Goal: Information Seeking & Learning: Find contact information

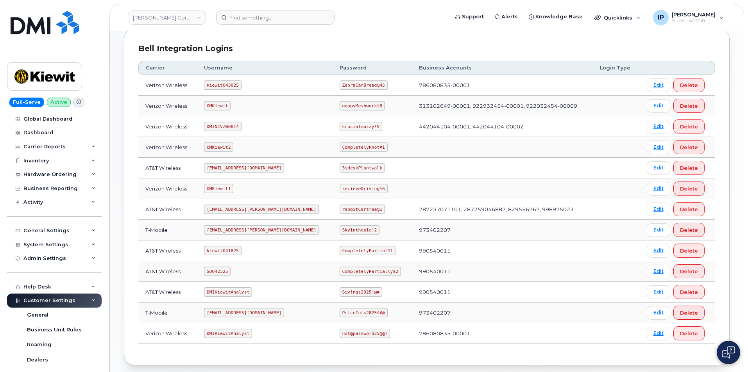
scroll to position [117, 0]
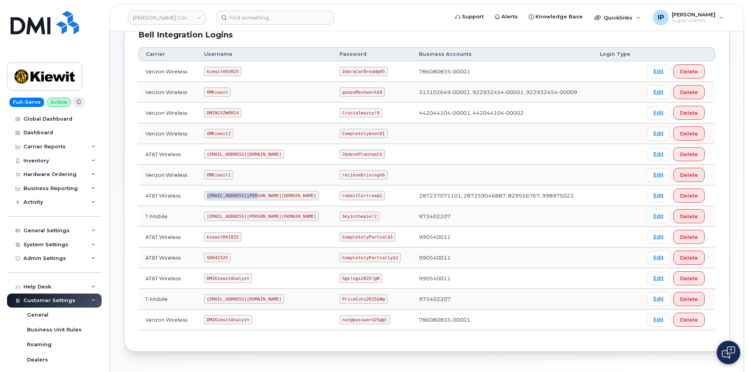
drag, startPoint x: 261, startPoint y: 195, endPoint x: 204, endPoint y: 195, distance: 56.3
click at [204, 195] on td "ms-kiewit@dminc.com" at bounding box center [265, 196] width 136 height 21
copy code "ms-kiewit@dminc.com"
drag, startPoint x: 353, startPoint y: 195, endPoint x: 300, endPoint y: 191, distance: 53.6
click at [300, 206] on tr "AT&T Wireless ms-kiewit@dminc.com rabbitCartree@1 287237071101, 287259046887, 8…" at bounding box center [426, 216] width 577 height 21
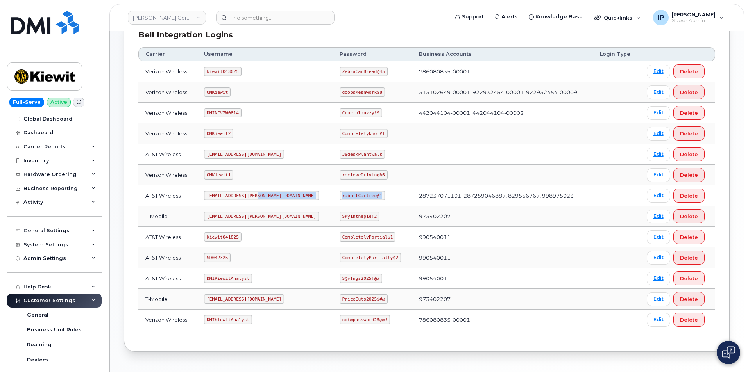
copy tr "rabbitCartree@1"
drag, startPoint x: 242, startPoint y: 236, endPoint x: 210, endPoint y: 237, distance: 31.7
click at [210, 237] on code "kiewit041825" at bounding box center [222, 237] width 37 height 9
copy code "kiewit041825"
drag, startPoint x: 363, startPoint y: 236, endPoint x: 316, endPoint y: 239, distance: 47.8
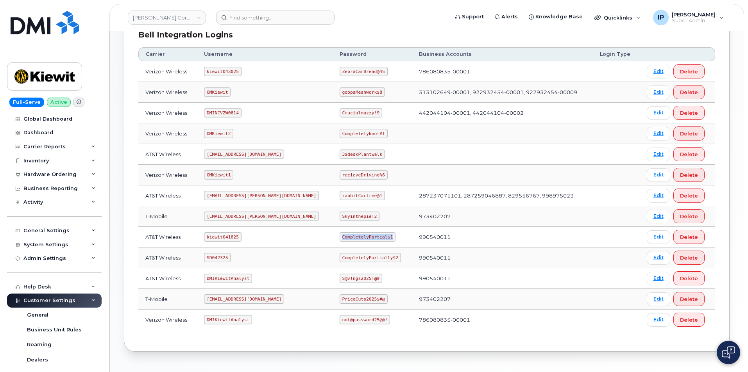
click at [340, 239] on code "CompletelyPartial$1" at bounding box center [368, 237] width 56 height 9
copy code "CompletelyPartial$1"
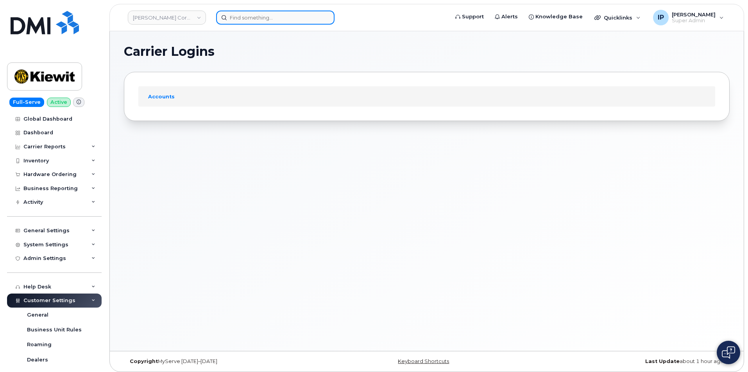
click at [242, 20] on input at bounding box center [275, 18] width 118 height 14
paste input "[PERSON_NAME]"
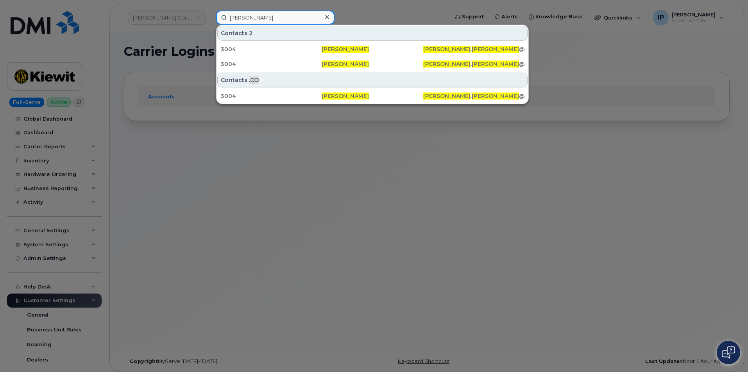
type input "[PERSON_NAME]"
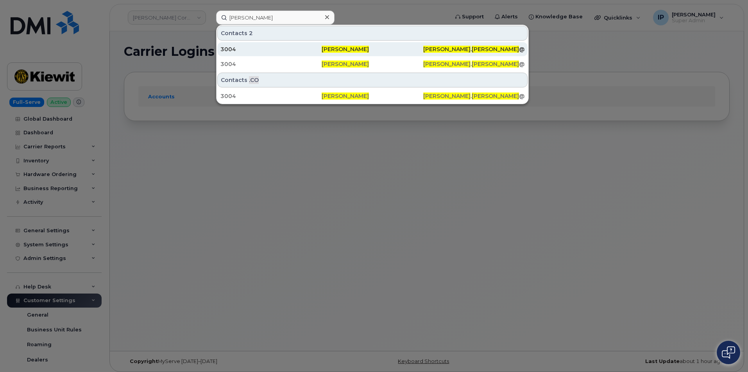
click at [323, 48] on span "[PERSON_NAME]" at bounding box center [345, 49] width 47 height 7
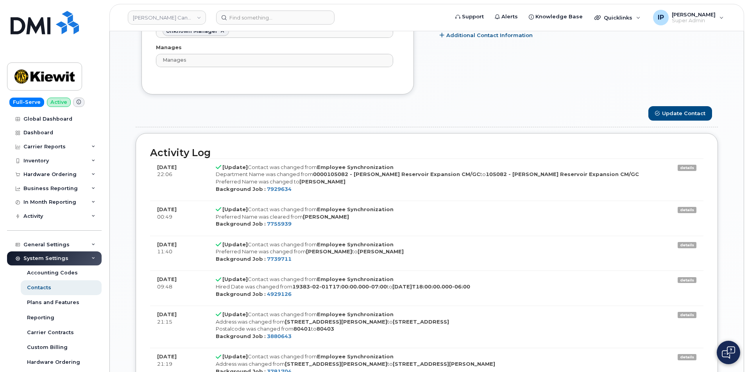
scroll to position [586, 0]
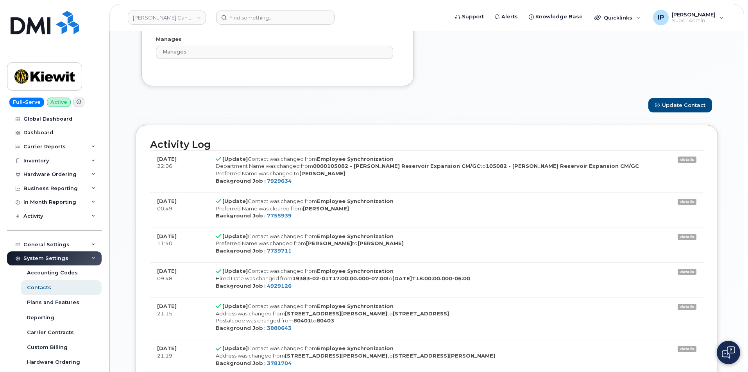
drag, startPoint x: 344, startPoint y: 209, endPoint x: 304, endPoint y: 211, distance: 40.7
click at [304, 211] on div "Preferred Name was cleared from Larry Andersen" at bounding box center [439, 208] width 446 height 7
copy strong "Larry Andersen"
click at [286, 16] on input at bounding box center [275, 18] width 118 height 14
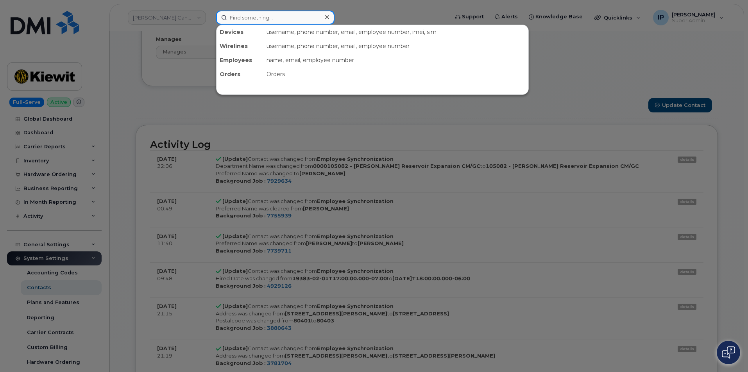
paste input "Larry Andersen"
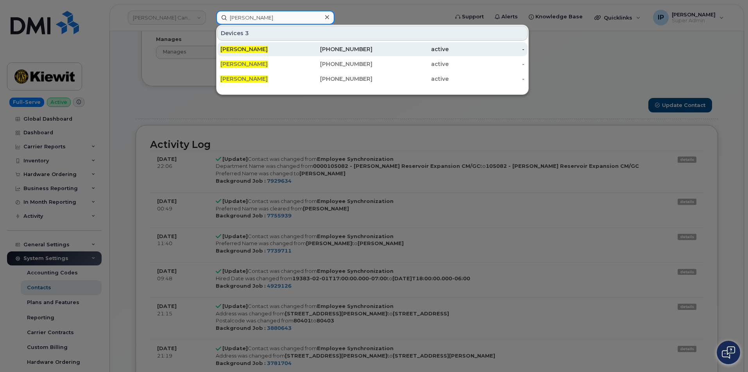
type input "Larry Andersen"
click at [297, 45] on div "LARRY ANDERSEN" at bounding box center [335, 49] width 76 height 14
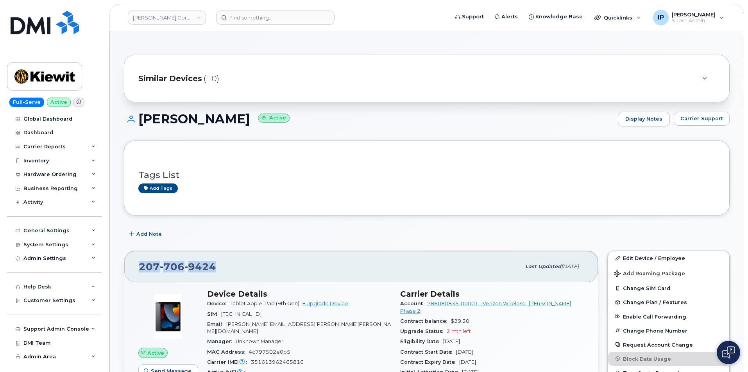
drag, startPoint x: 227, startPoint y: 267, endPoint x: 138, endPoint y: 265, distance: 89.5
click at [138, 265] on div "207 706 9424 Last updated Jul 31, 2025" at bounding box center [361, 266] width 474 height 31
copy span "207 706 9424"
drag, startPoint x: 259, startPoint y: 119, endPoint x: 139, endPoint y: 116, distance: 120.4
click at [139, 116] on h1 "LARRY ANDERSEN Active" at bounding box center [369, 119] width 490 height 14
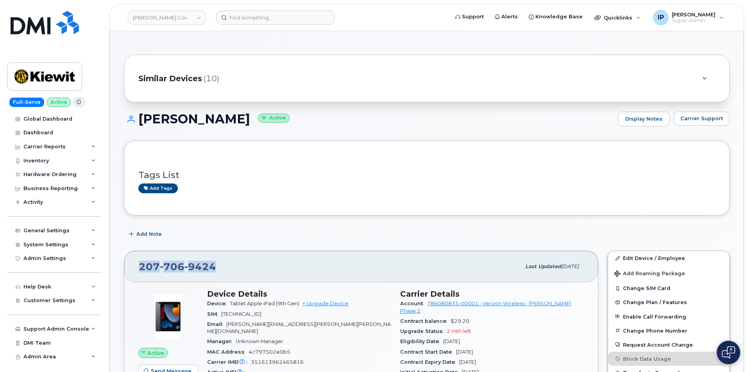
copy h1 "LARRY ANDERSEN"
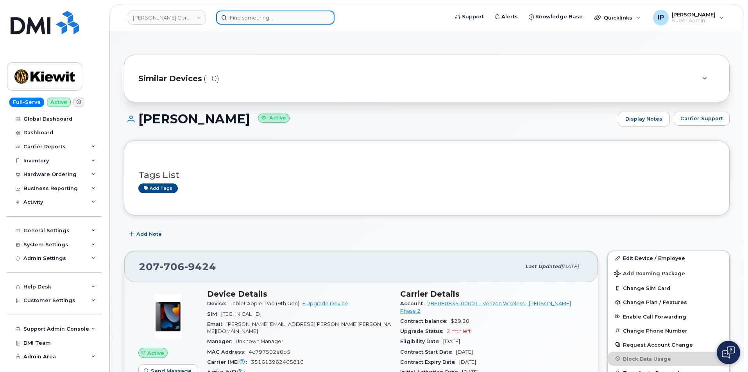
click at [259, 12] on input at bounding box center [275, 18] width 118 height 14
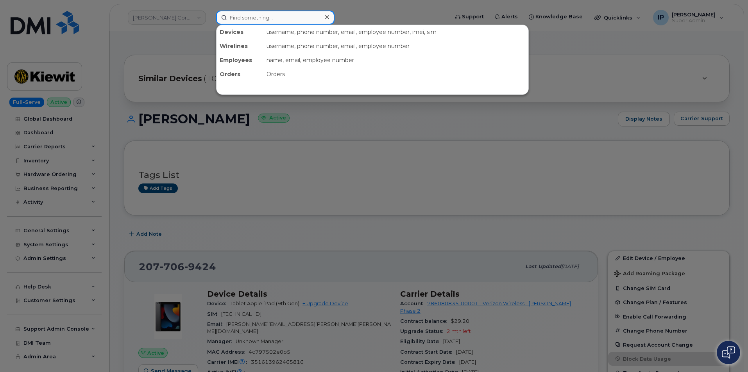
paste input "LARRY ANDERSEN"
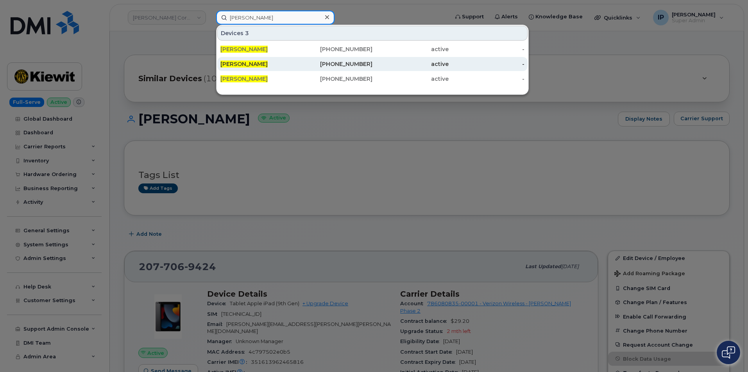
type input "LARRY ANDERSEN"
click at [288, 63] on div "LARRY ANDERSEN" at bounding box center [258, 64] width 76 height 8
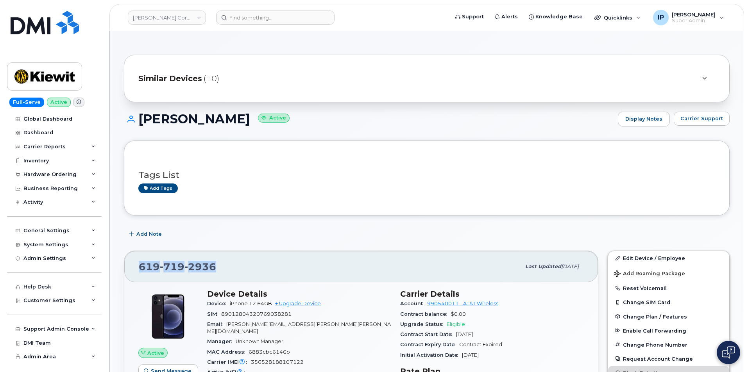
drag, startPoint x: 232, startPoint y: 272, endPoint x: 122, endPoint y: 268, distance: 110.6
copy span "619 719 2936"
click at [228, 265] on div "619 719 2936" at bounding box center [330, 267] width 382 height 16
drag, startPoint x: 228, startPoint y: 265, endPoint x: 126, endPoint y: 268, distance: 102.4
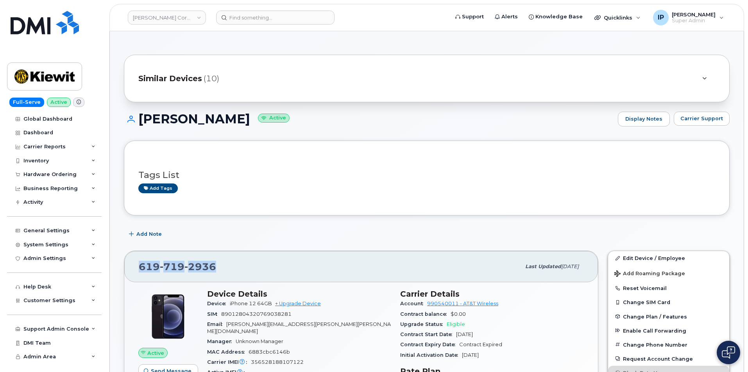
click at [126, 268] on div "619 719 2936 Last updated Jul 10, 2025" at bounding box center [361, 266] width 474 height 31
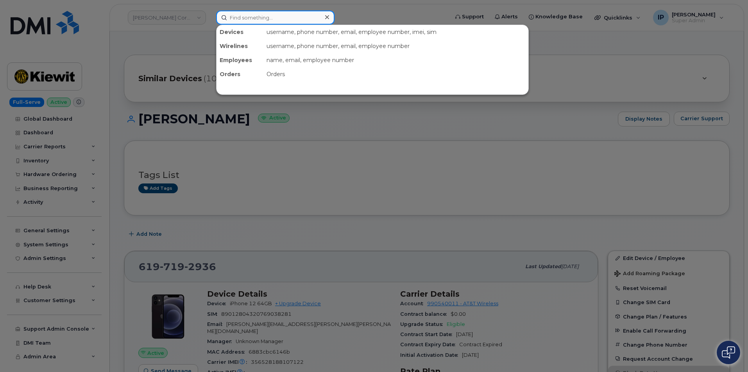
click at [269, 13] on input at bounding box center [275, 18] width 118 height 14
click at [250, 117] on div at bounding box center [374, 186] width 748 height 372
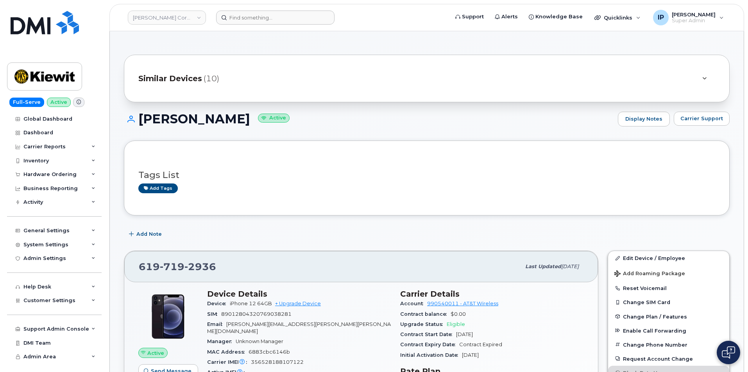
drag, startPoint x: 260, startPoint y: 117, endPoint x: 141, endPoint y: 118, distance: 119.6
click at [140, 118] on h1 "LARRY ANDERSEN Active" at bounding box center [369, 119] width 490 height 14
copy h1 "LARRY ANDERSEN"
click at [239, 18] on input at bounding box center [275, 18] width 118 height 14
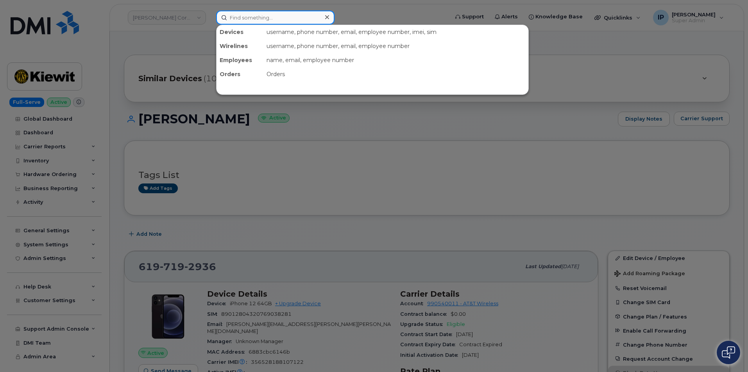
paste input "LARRY ANDERSEN"
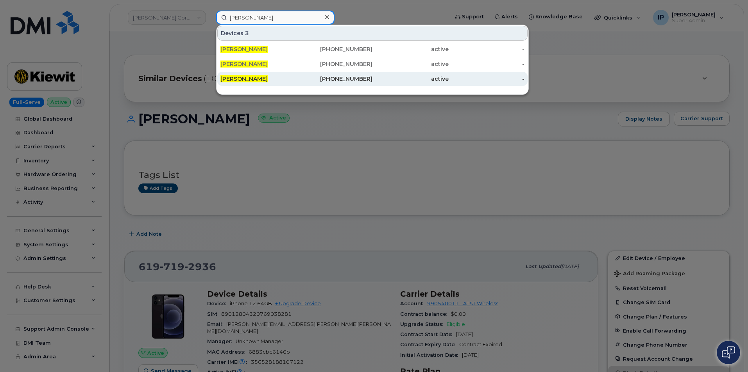
type input "LARRY ANDERSEN"
click at [268, 81] on span "LARRY ANDERSEN" at bounding box center [243, 78] width 47 height 7
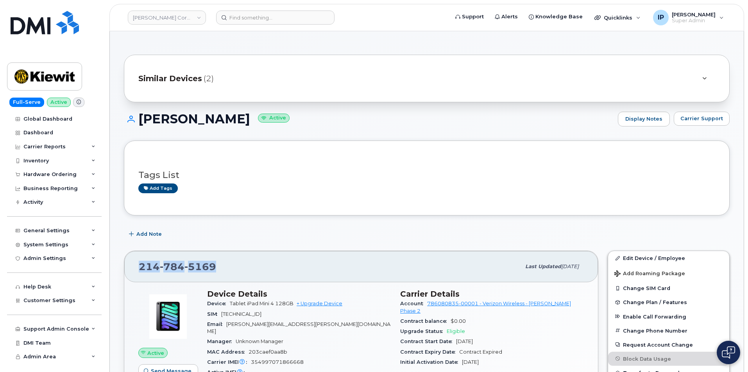
drag, startPoint x: 219, startPoint y: 263, endPoint x: 128, endPoint y: 268, distance: 90.8
click at [128, 268] on div "214 784 5169 Last updated Jul 31, 2025" at bounding box center [361, 266] width 474 height 31
copy span "[PHONE_NUMBER]"
click at [222, 266] on div "[PHONE_NUMBER]" at bounding box center [330, 267] width 382 height 16
drag, startPoint x: 259, startPoint y: 120, endPoint x: 152, endPoint y: 108, distance: 108.2
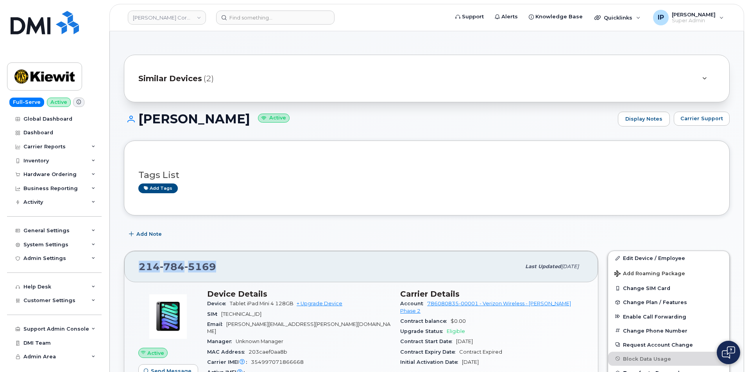
click at [129, 118] on h1 "[PERSON_NAME] Active" at bounding box center [369, 119] width 490 height 14
copy h1 "[PERSON_NAME]"
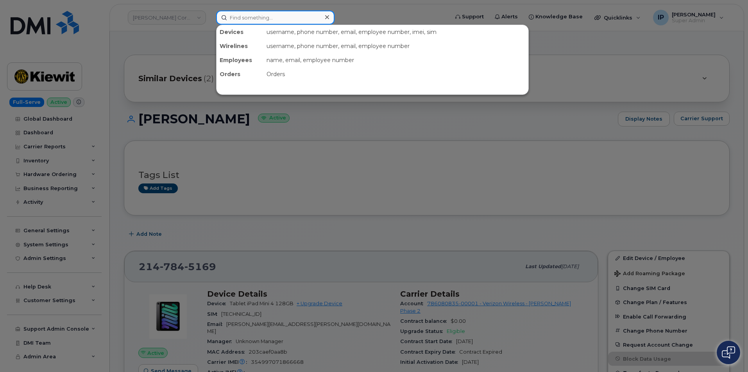
click at [243, 17] on input at bounding box center [275, 18] width 118 height 14
paste input "[PERSON_NAME]"
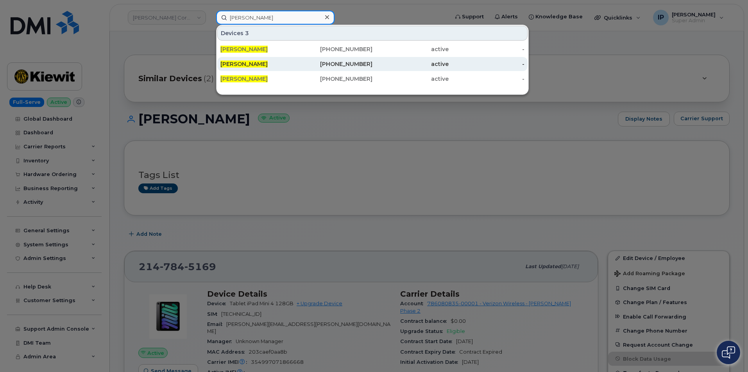
type input "[PERSON_NAME]"
click at [347, 62] on div "[PHONE_NUMBER]" at bounding box center [335, 64] width 76 height 8
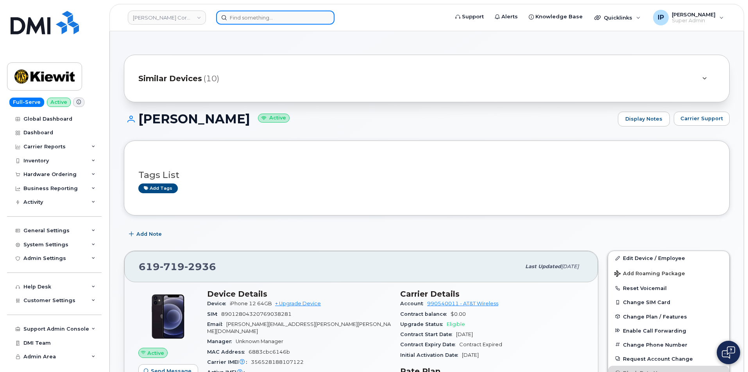
click at [256, 16] on input at bounding box center [275, 18] width 118 height 14
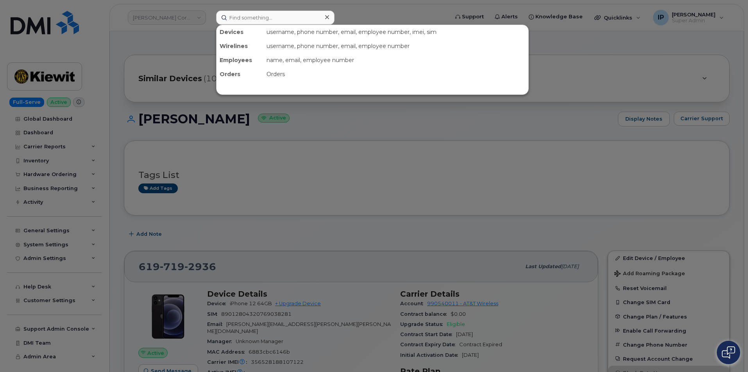
click at [304, 234] on div at bounding box center [374, 186] width 748 height 372
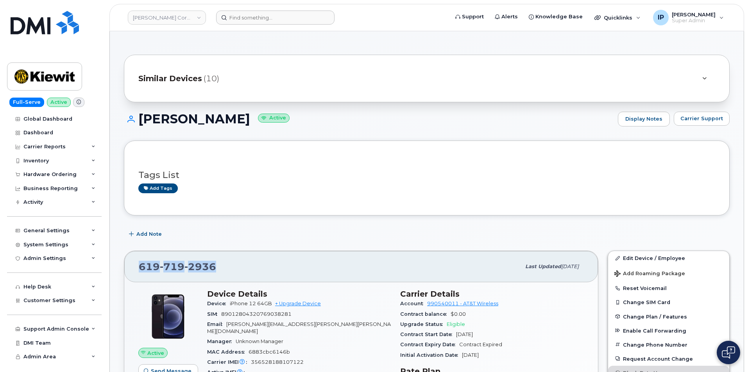
drag, startPoint x: 235, startPoint y: 271, endPoint x: 138, endPoint y: 266, distance: 97.5
click at [138, 266] on div "619 719 2936 Last updated Jul 10, 2025" at bounding box center [361, 266] width 474 height 31
copy span "619 719 2936"
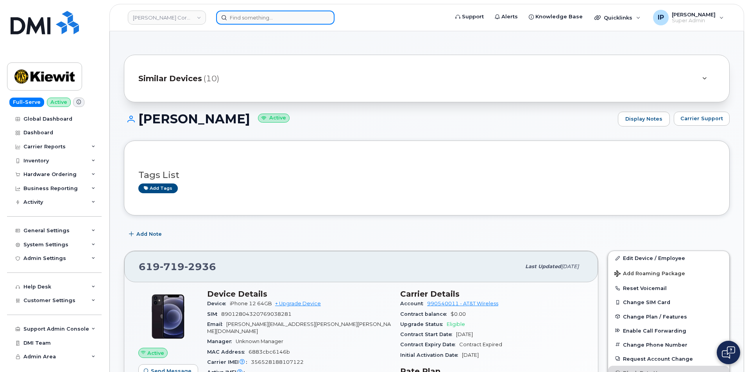
click at [275, 18] on input at bounding box center [275, 18] width 118 height 14
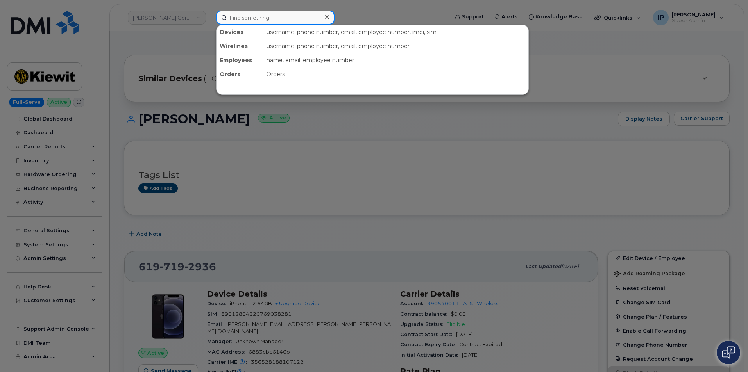
paste input "Johanna Wollenhaupt"
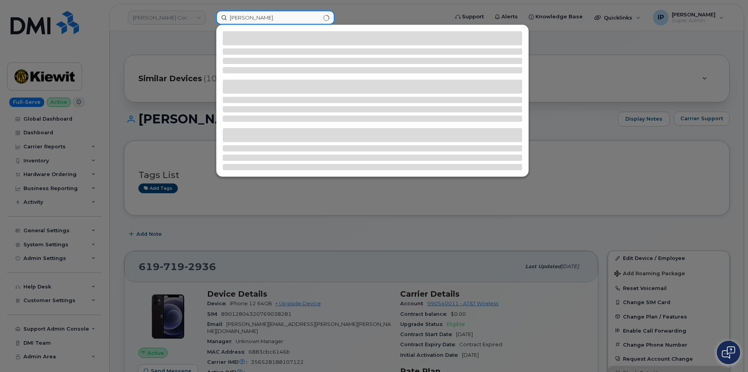
type input "Johanna Wollenhaupt"
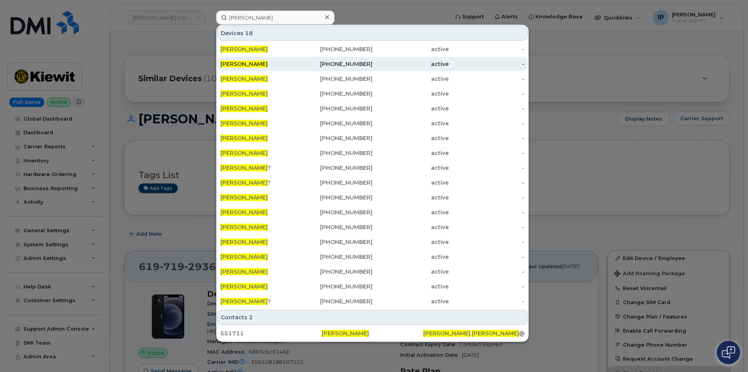
click at [268, 63] on span "JOHANNA WOLLENHAUPT" at bounding box center [243, 64] width 47 height 7
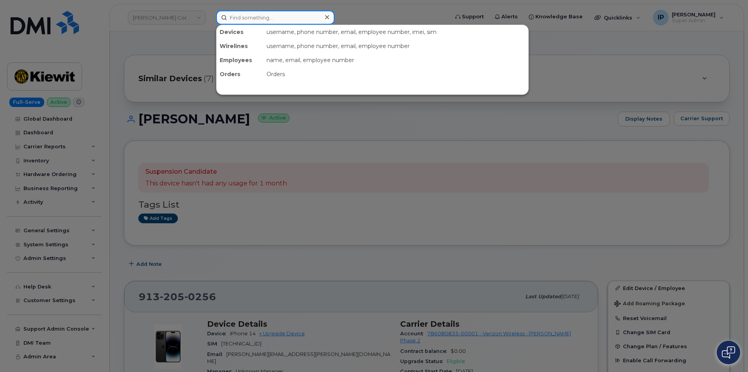
click at [277, 20] on input at bounding box center [275, 18] width 118 height 14
paste input "[PERSON_NAME]"
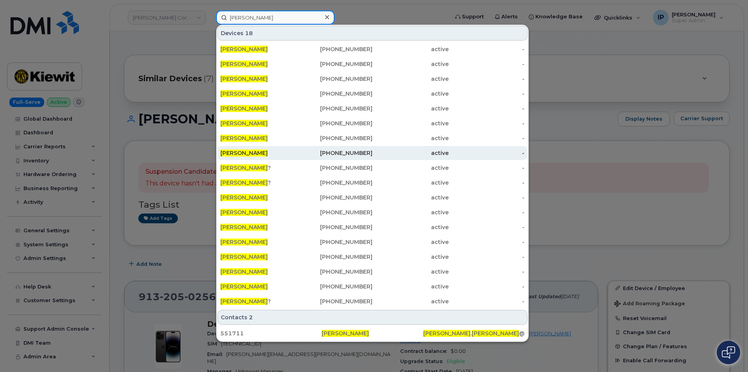
type input "[PERSON_NAME]"
click at [268, 155] on span "[PERSON_NAME]" at bounding box center [243, 153] width 47 height 7
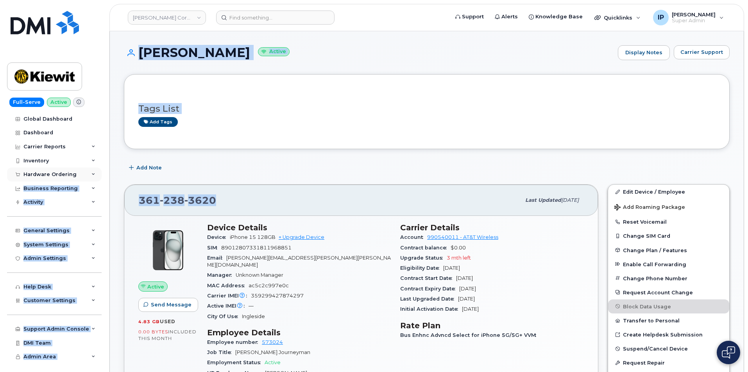
drag, startPoint x: 262, startPoint y: 198, endPoint x: 73, endPoint y: 181, distance: 189.1
click at [234, 191] on div "361 238 3620 Last updated Jul 10, 2025" at bounding box center [361, 200] width 474 height 31
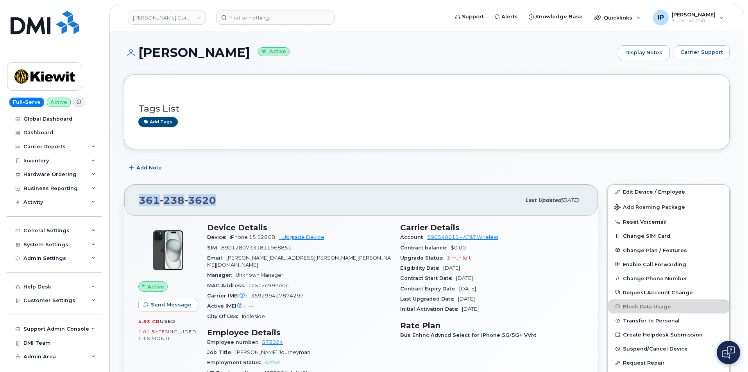
drag, startPoint x: 213, startPoint y: 202, endPoint x: 123, endPoint y: 202, distance: 89.1
click at [123, 202] on div "361 238 3620 Last updated Jul 10, 2025 Active Send Message 4.83 GB  used 0.00 B…" at bounding box center [361, 374] width 484 height 389
copy span "361 238 3620"
click at [226, 202] on div "361 238 3620" at bounding box center [330, 200] width 382 height 16
drag, startPoint x: 226, startPoint y: 202, endPoint x: 149, endPoint y: 202, distance: 77.0
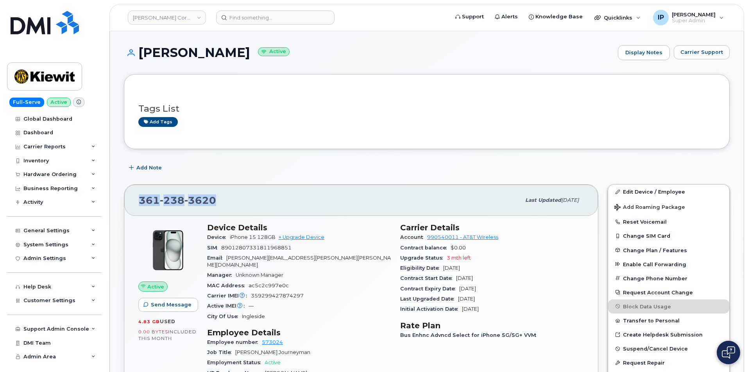
click at [149, 202] on div "361 238 3620" at bounding box center [330, 200] width 382 height 16
click at [280, 14] on input at bounding box center [275, 18] width 118 height 14
paste input "Danika Reddick"
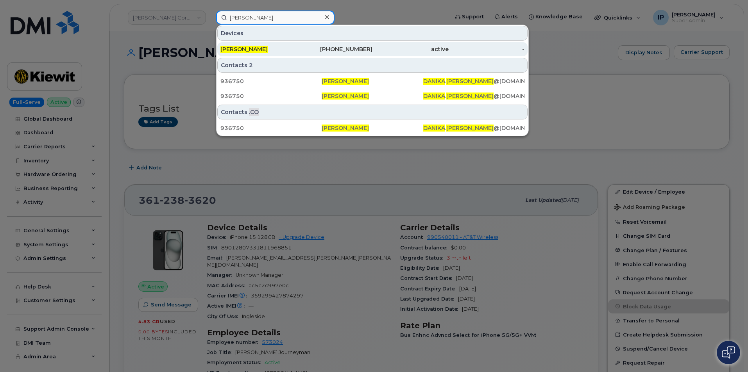
type input "Danika Reddick"
click at [294, 48] on div "Danika Reddick" at bounding box center [258, 49] width 76 height 8
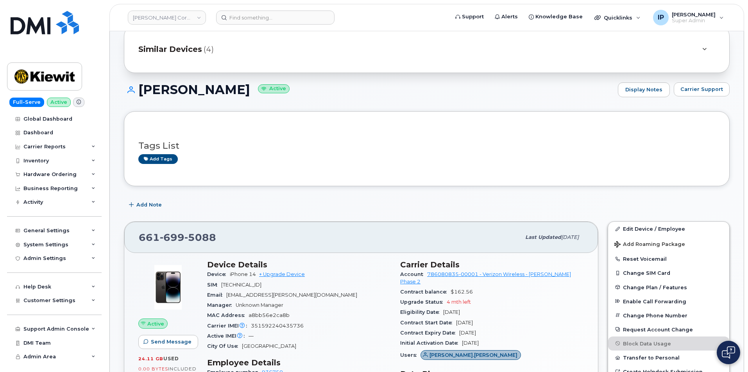
scroll to position [78, 0]
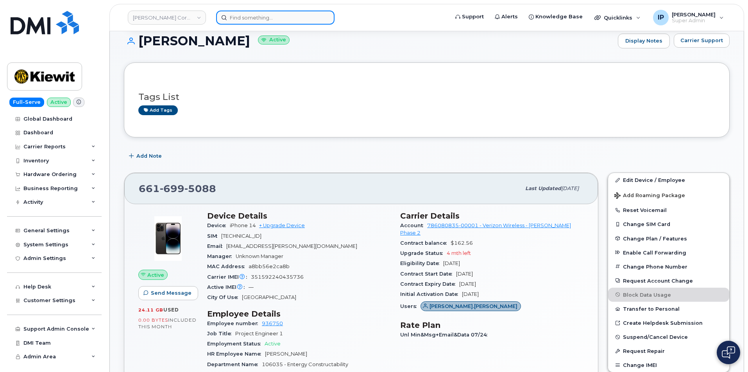
click at [298, 11] on input at bounding box center [275, 18] width 118 height 14
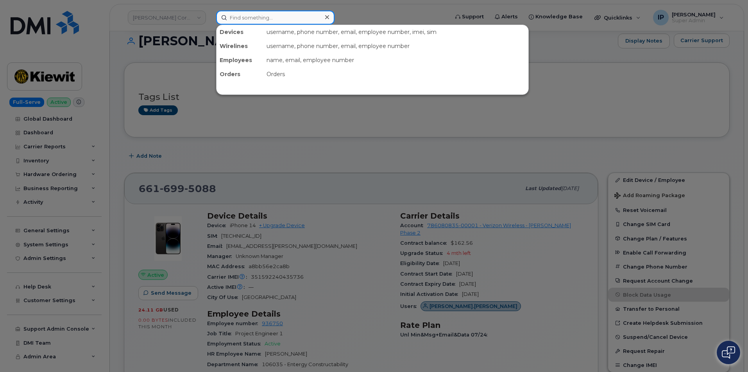
paste input "[PERSON_NAME]"
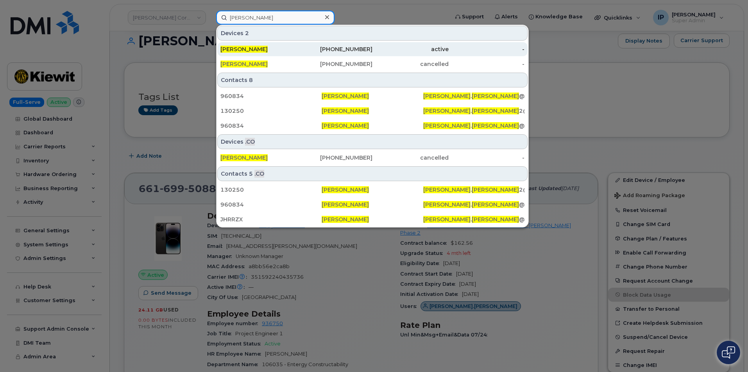
type input "[PERSON_NAME]"
click at [335, 48] on div "[PHONE_NUMBER]" at bounding box center [335, 49] width 76 height 8
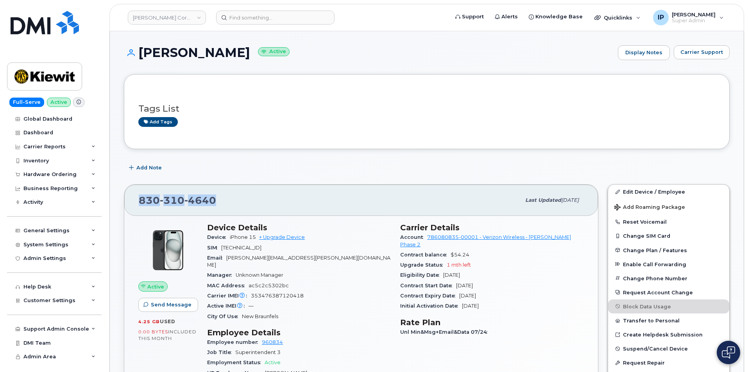
drag, startPoint x: 224, startPoint y: 201, endPoint x: 127, endPoint y: 199, distance: 96.5
click at [127, 199] on div "830 310 4640 Last updated Jul 31, 2025" at bounding box center [361, 200] width 474 height 31
copy span "830 310 4640"
click at [258, 14] on input at bounding box center [275, 18] width 118 height 14
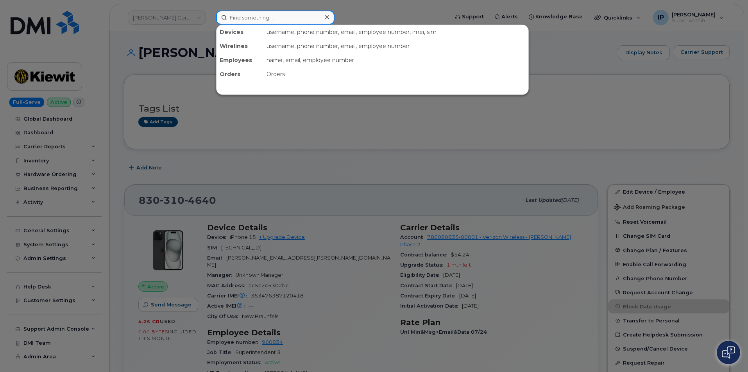
paste input "[PERSON_NAME]"
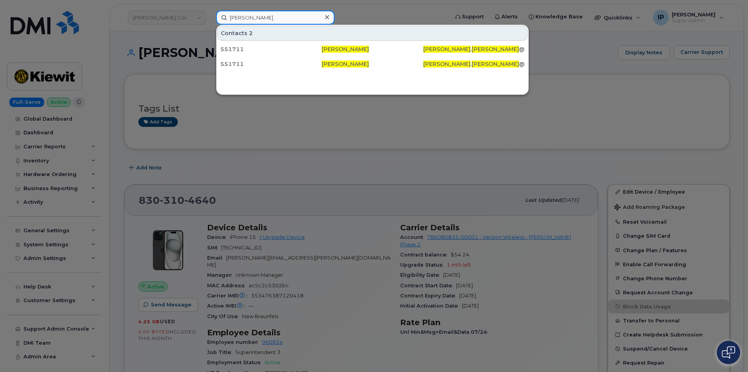
type input "[PERSON_NAME]"
click at [159, 63] on div at bounding box center [374, 186] width 748 height 372
drag, startPoint x: 304, startPoint y: 20, endPoint x: 233, endPoint y: 21, distance: 70.7
click at [233, 21] on input "[PERSON_NAME]" at bounding box center [275, 18] width 118 height 14
click at [326, 17] on icon at bounding box center [327, 17] width 4 height 6
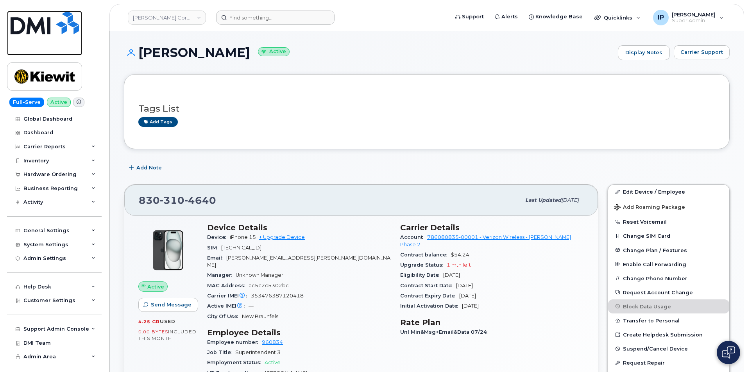
click at [53, 26] on img at bounding box center [45, 22] width 68 height 23
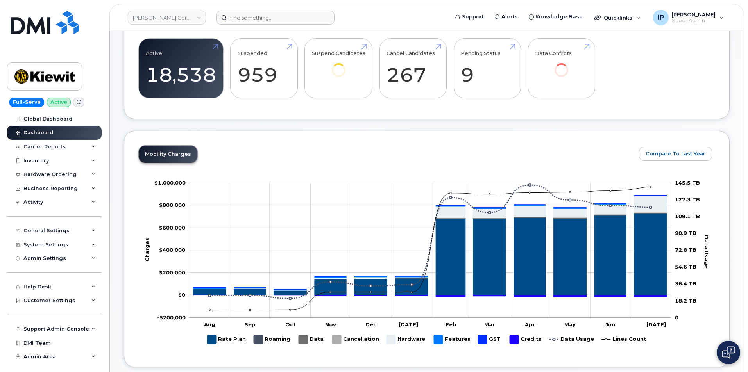
scroll to position [309, 0]
click at [288, 13] on input at bounding box center [275, 18] width 118 height 14
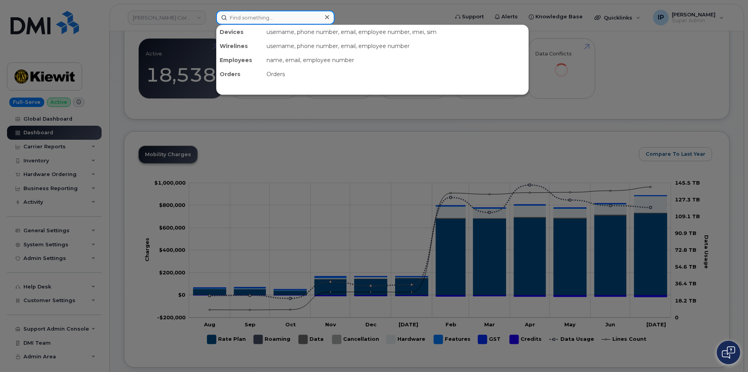
paste input "[PERSON_NAME]"
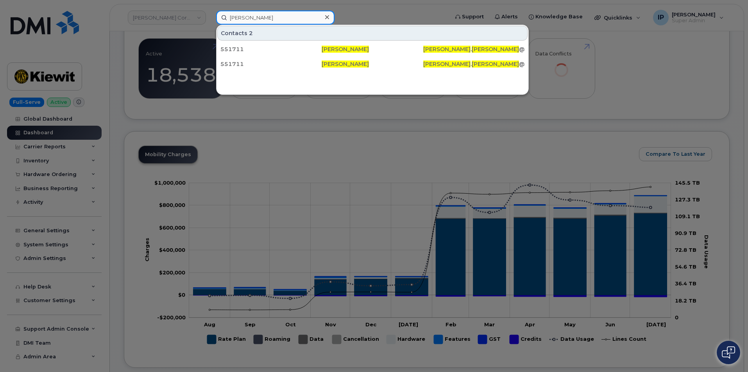
click at [311, 20] on input "[PERSON_NAME]" at bounding box center [275, 18] width 118 height 14
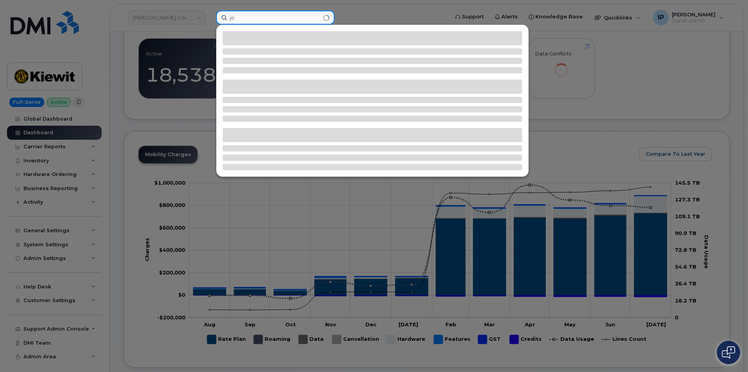
type input "j"
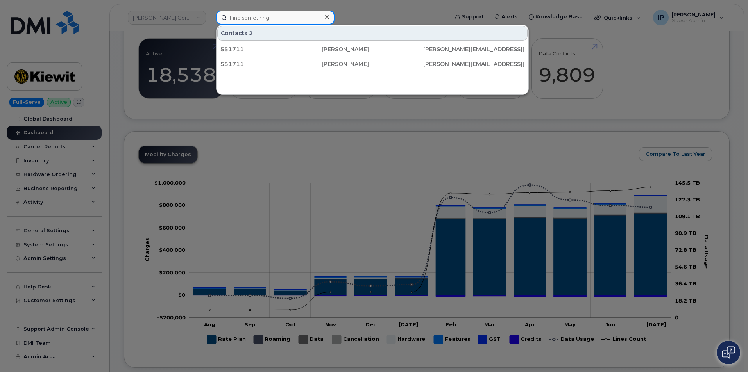
click at [282, 19] on input at bounding box center [275, 18] width 118 height 14
paste input "[PERSON_NAME]"
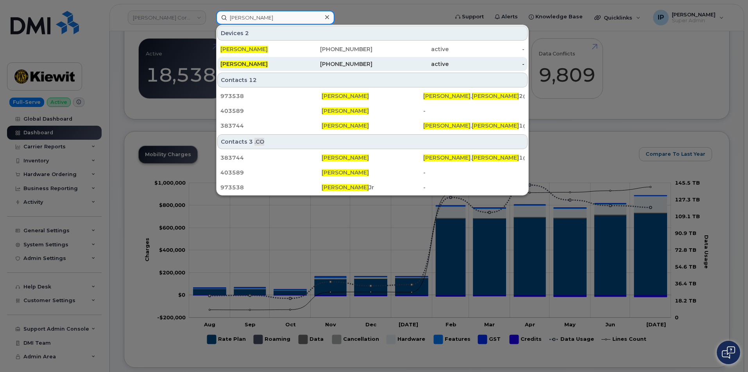
type input "[PERSON_NAME]"
click at [298, 61] on div "[PHONE_NUMBER]" at bounding box center [335, 64] width 76 height 8
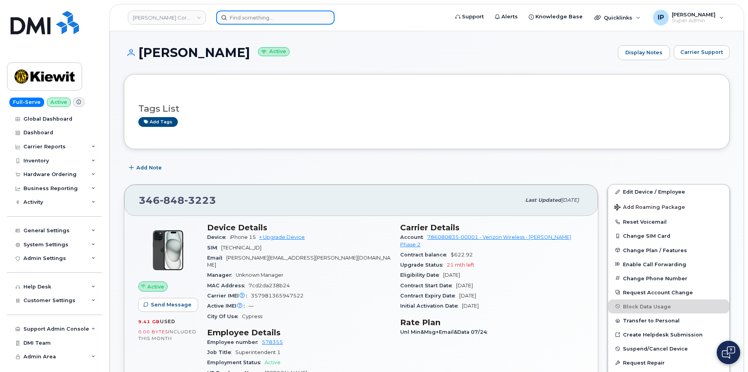
click at [254, 16] on input at bounding box center [275, 18] width 118 height 14
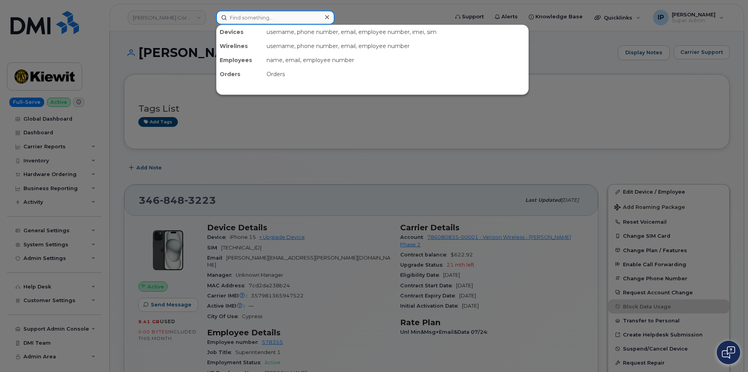
paste input "[PERSON_NAME]"
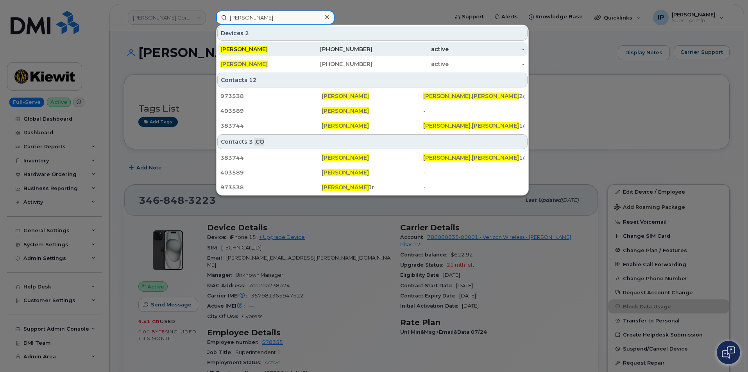
type input "[PERSON_NAME]"
click at [284, 52] on div "[PERSON_NAME]" at bounding box center [258, 49] width 76 height 8
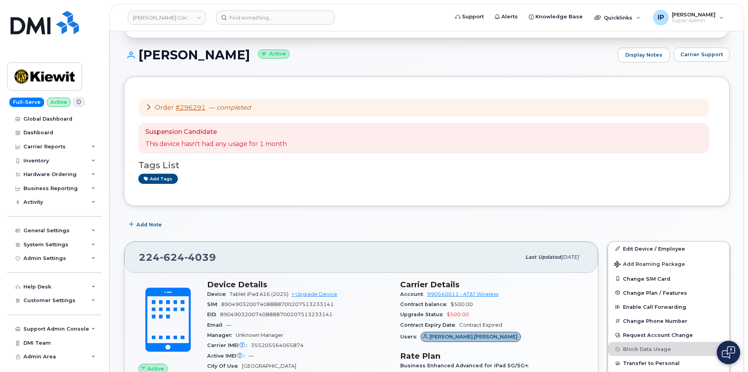
scroll to position [78, 0]
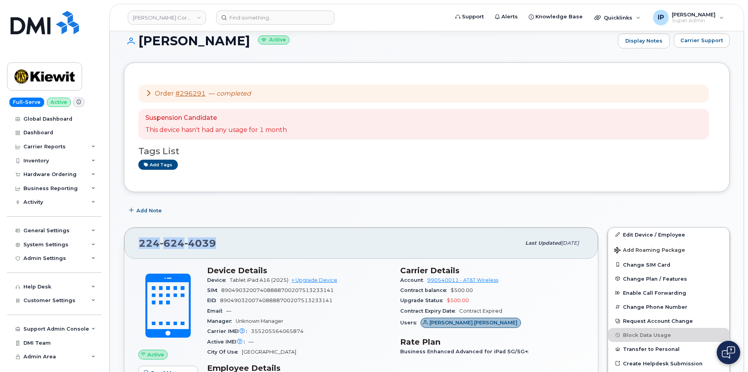
drag, startPoint x: 221, startPoint y: 250, endPoint x: 111, endPoint y: 247, distance: 109.4
copy span "224 624 4039"
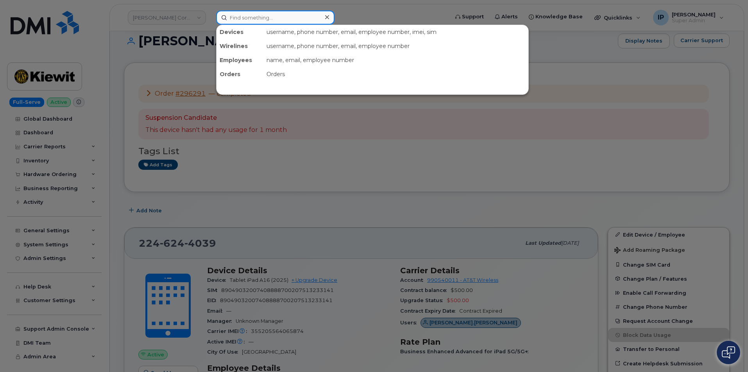
click at [263, 17] on input at bounding box center [275, 18] width 118 height 14
paste input "Swaaty Yudhishtir"
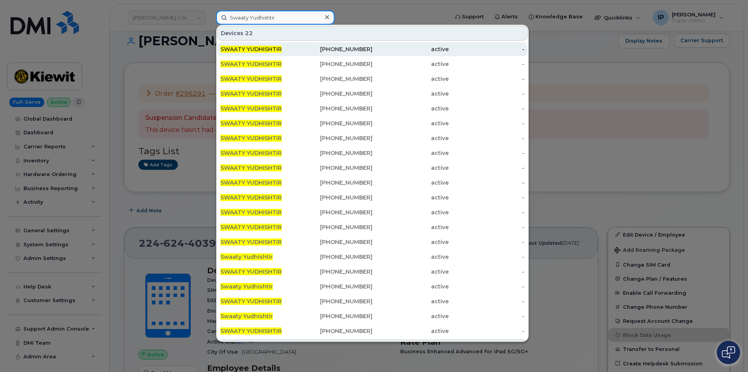
type input "Swaaty Yudhishtir"
click at [316, 50] on div "[PHONE_NUMBER]" at bounding box center [335, 49] width 76 height 8
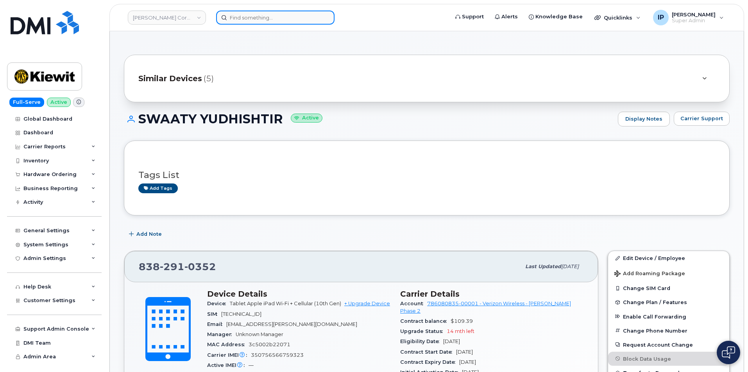
click at [271, 17] on input at bounding box center [275, 18] width 118 height 14
paste input "Swaaty Yudhishtir"
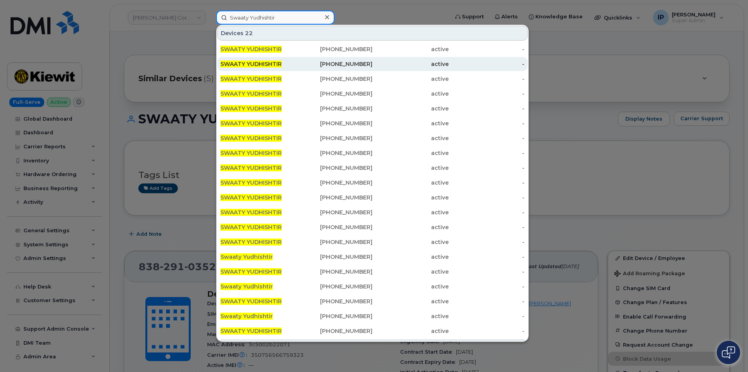
type input "Swaaty Yudhishtir"
click at [297, 59] on div "SWAATY YUDHISHTIR" at bounding box center [335, 64] width 76 height 14
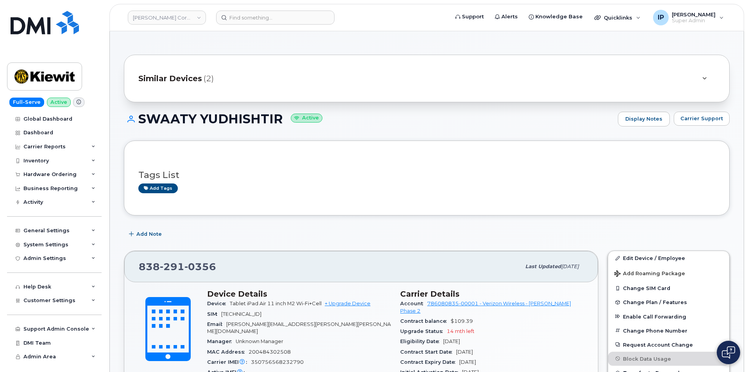
click at [284, 21] on input at bounding box center [275, 18] width 118 height 14
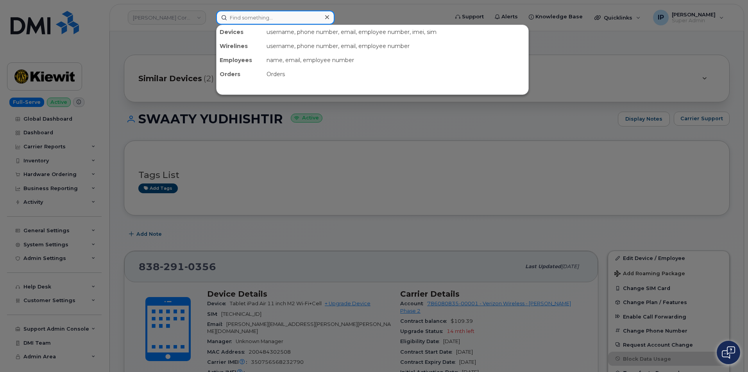
paste input "Swaaty Yudhishtir"
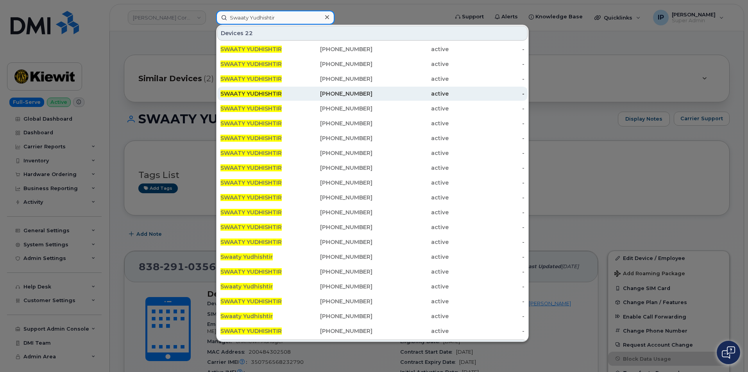
type input "Swaaty Yudhishtir"
click at [305, 93] on div "[PHONE_NUMBER]" at bounding box center [335, 94] width 76 height 8
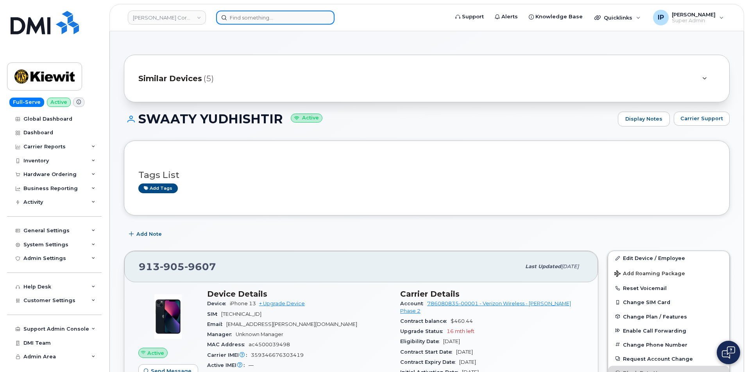
click at [306, 19] on input at bounding box center [275, 18] width 118 height 14
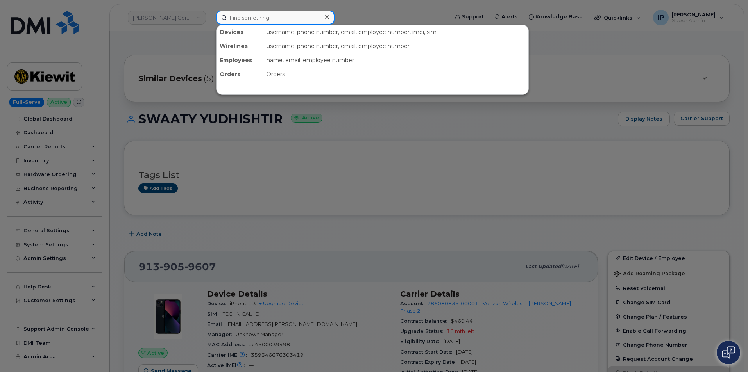
paste input "Swaaty Yudhishtir"
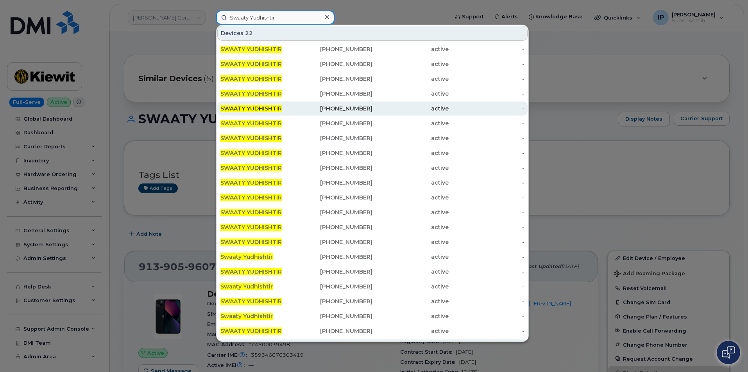
type input "Swaaty Yudhishtir"
click at [372, 113] on div "[PHONE_NUMBER]" at bounding box center [410, 109] width 76 height 14
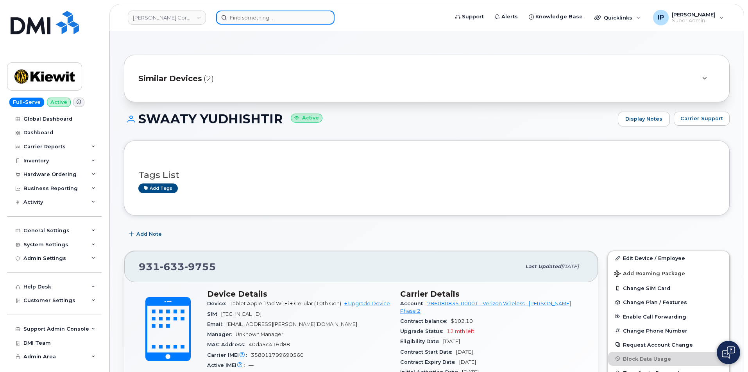
click at [299, 19] on input at bounding box center [275, 18] width 118 height 14
paste input "Swaaty Yudhishtir"
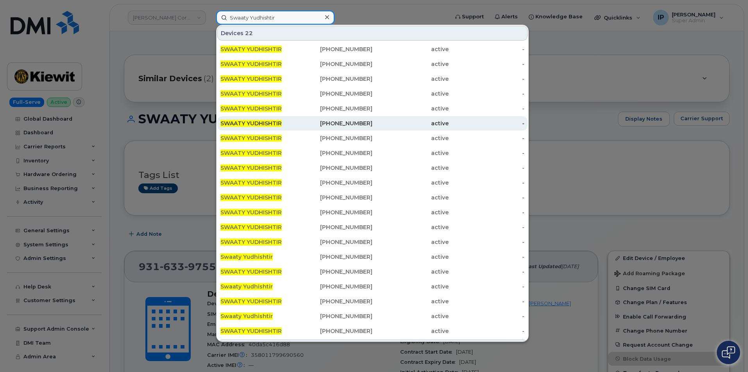
type input "Swaaty Yudhishtir"
click at [372, 128] on div "[PHONE_NUMBER]" at bounding box center [410, 123] width 76 height 14
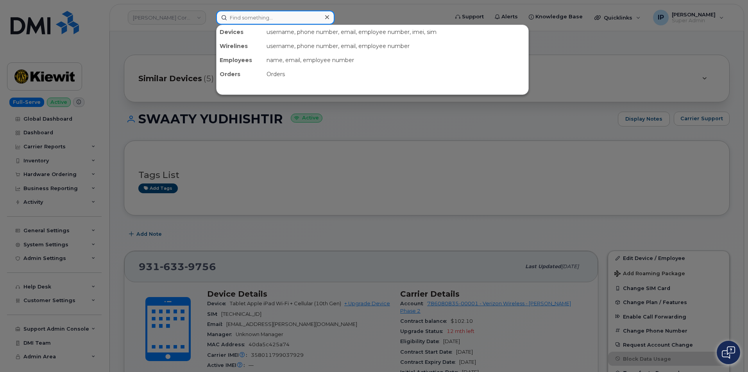
click at [284, 16] on input at bounding box center [275, 18] width 118 height 14
paste input "Swaaty Yudhishtir"
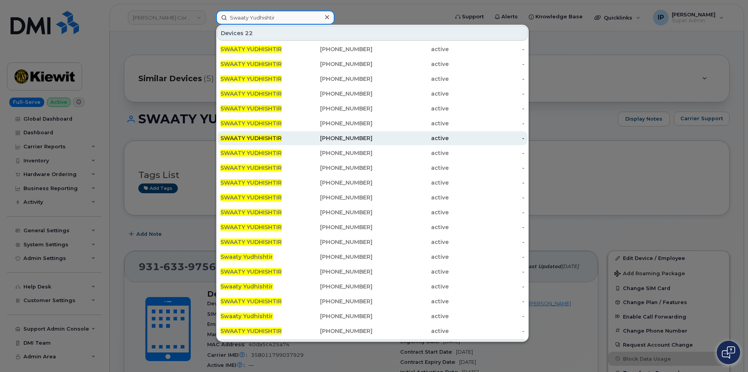
type input "Swaaty Yudhishtir"
click at [381, 140] on div "active" at bounding box center [410, 138] width 76 height 8
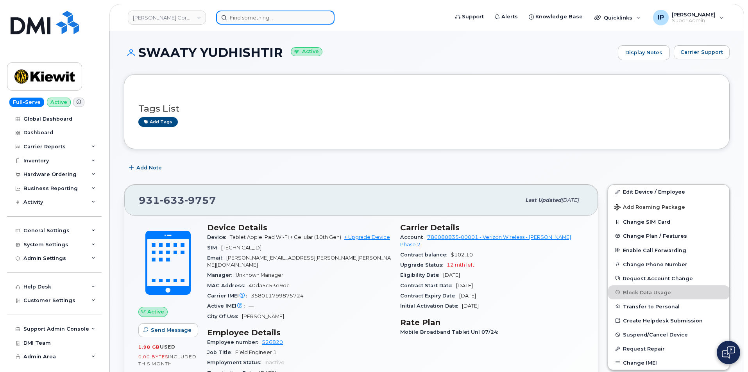
click at [300, 20] on input at bounding box center [275, 18] width 118 height 14
paste input "Swaaty Yudhishtir"
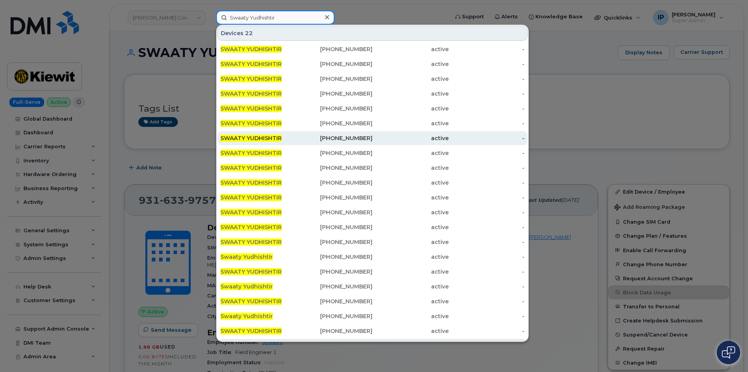
type input "Swaaty Yudhishtir"
click at [372, 134] on div "[PHONE_NUMBER]" at bounding box center [410, 138] width 76 height 14
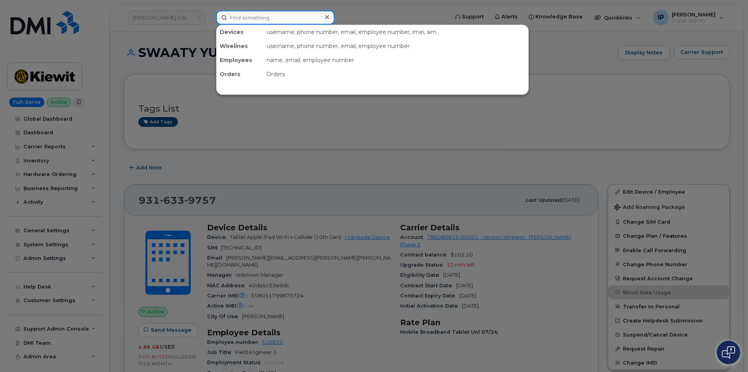
click at [303, 13] on input at bounding box center [275, 18] width 118 height 14
paste input "Swaaty Yudhishtir"
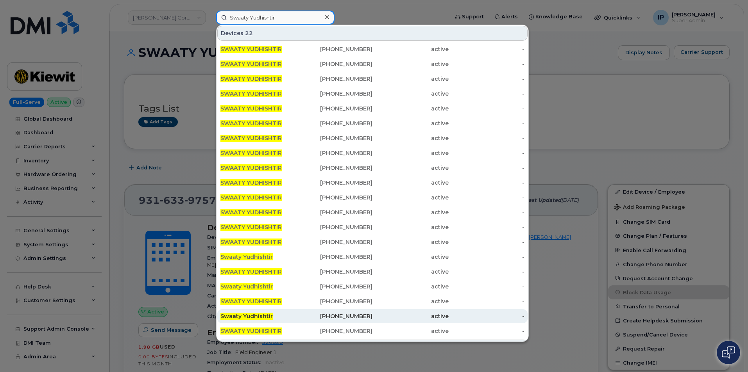
type input "Swaaty Yudhishtir"
click at [314, 318] on div "[PHONE_NUMBER]" at bounding box center [335, 317] width 76 height 8
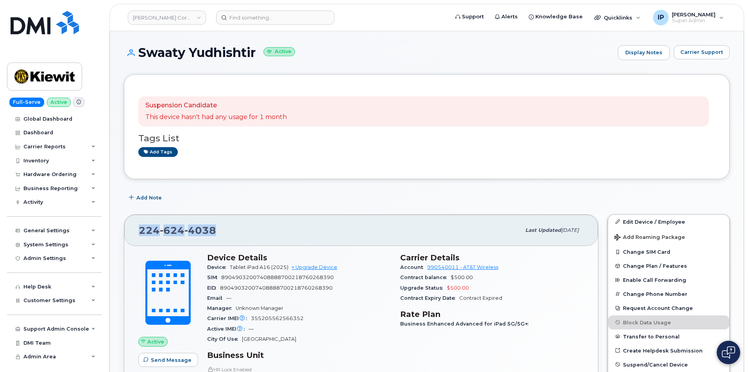
drag, startPoint x: 172, startPoint y: 228, endPoint x: 132, endPoint y: 228, distance: 39.5
click at [132, 228] on div "[PHONE_NUMBER] Last updated [DATE]" at bounding box center [361, 230] width 474 height 31
copy span "[PHONE_NUMBER]"
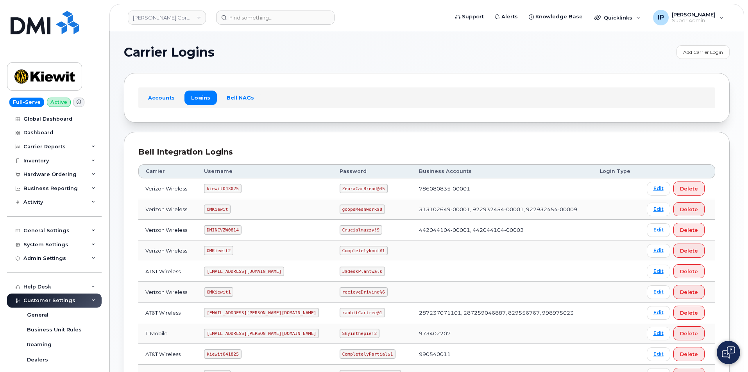
scroll to position [117, 0]
drag, startPoint x: 357, startPoint y: 190, endPoint x: 313, endPoint y: 191, distance: 44.6
click at [333, 191] on td "ZebraCarBread@45" at bounding box center [372, 189] width 79 height 21
copy code "ZebraCarBread@45"
